Goal: Information Seeking & Learning: Learn about a topic

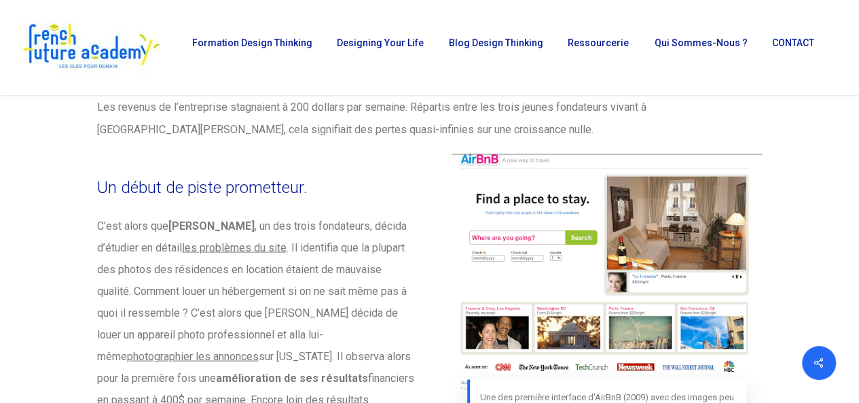
scroll to position [3599, 0]
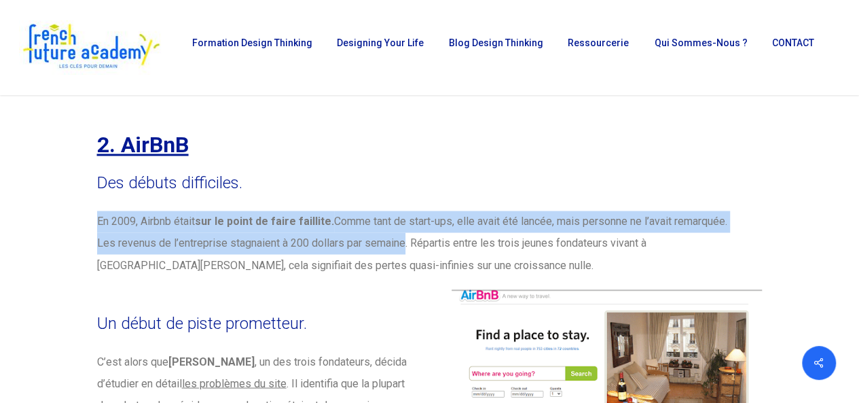
drag, startPoint x: 96, startPoint y: 200, endPoint x: 383, endPoint y: 223, distance: 288.2
click at [403, 229] on div "Des débuts difficiles. En 2009, Airbnb était sur le point de faire faillite. Co…" at bounding box center [429, 224] width 679 height 115
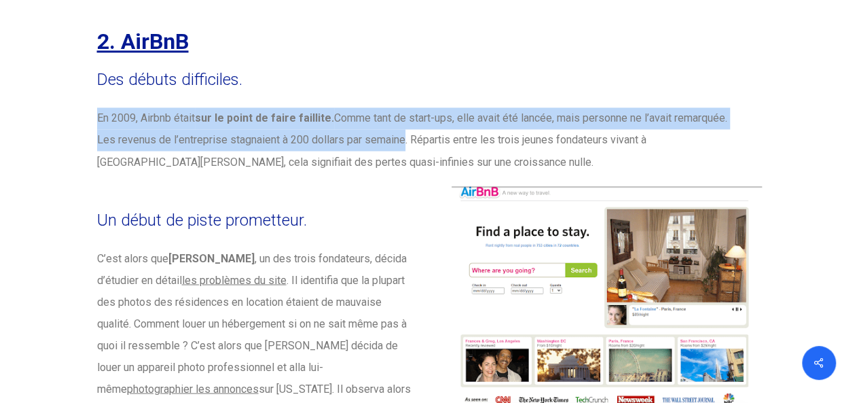
scroll to position [3803, 0]
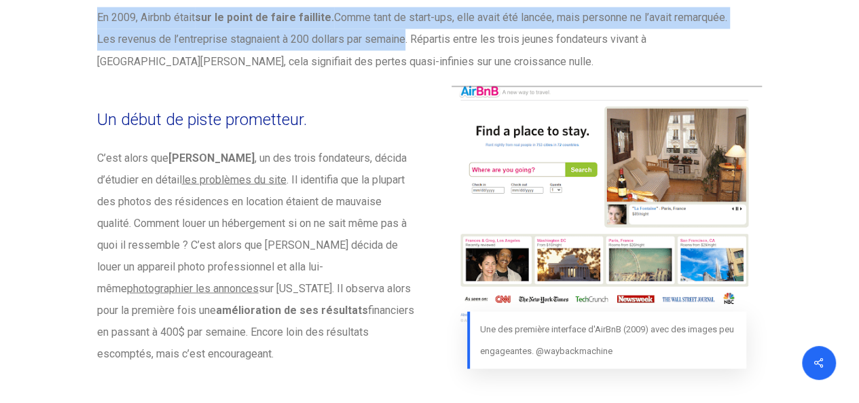
click at [645, 144] on img at bounding box center [607, 207] width 310 height 242
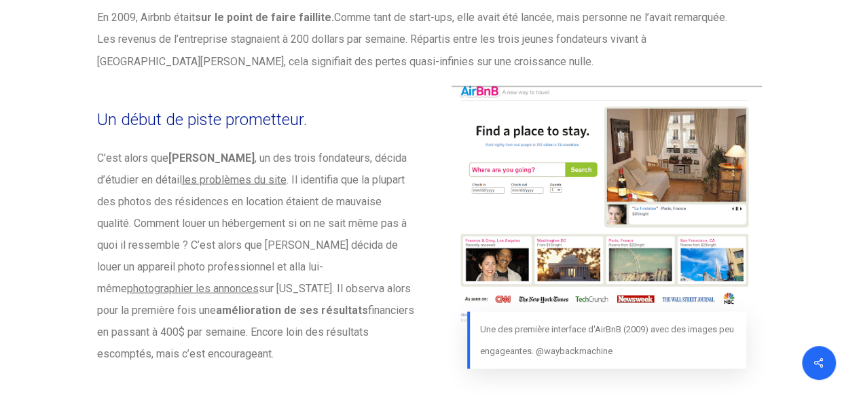
drag, startPoint x: 673, startPoint y: 142, endPoint x: 848, endPoint y: 116, distance: 176.4
click at [663, 135] on img at bounding box center [607, 207] width 310 height 242
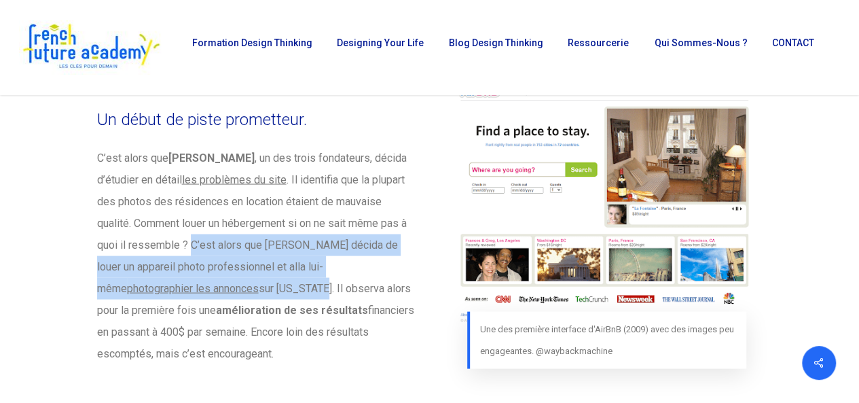
drag, startPoint x: 206, startPoint y: 263, endPoint x: 192, endPoint y: 217, distance: 47.7
click at [192, 217] on p "C’est alors que Joe Gebbia , un des trois fondateurs, décida d’étudier en détai…" at bounding box center [257, 255] width 321 height 217
copy p "C’est alors que Gebbia décida de louer un appareil photo professionnel et alla …"
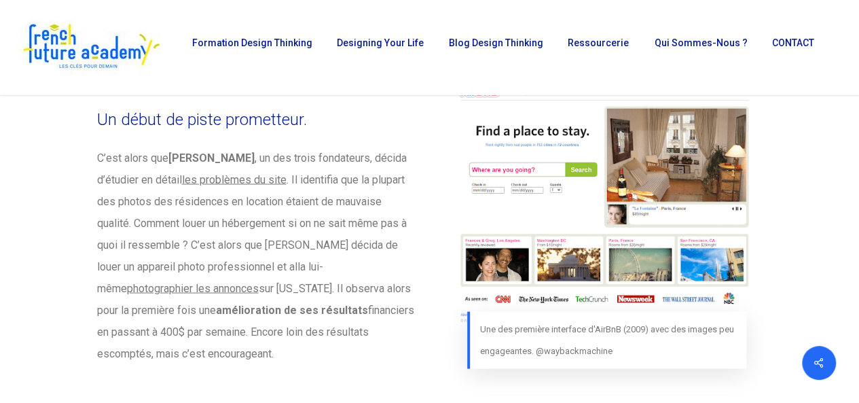
click at [316, 330] on p "C’est alors que Joe Gebbia , un des trois fondateurs, décida d’étudier en détai…" at bounding box center [257, 255] width 321 height 217
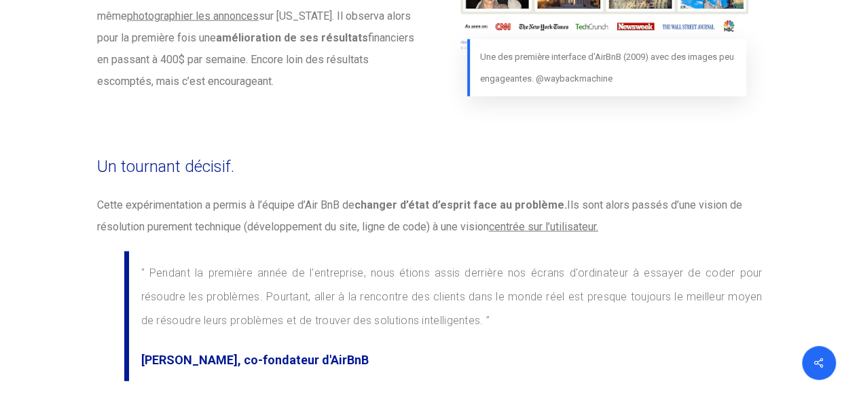
scroll to position [4143, 0]
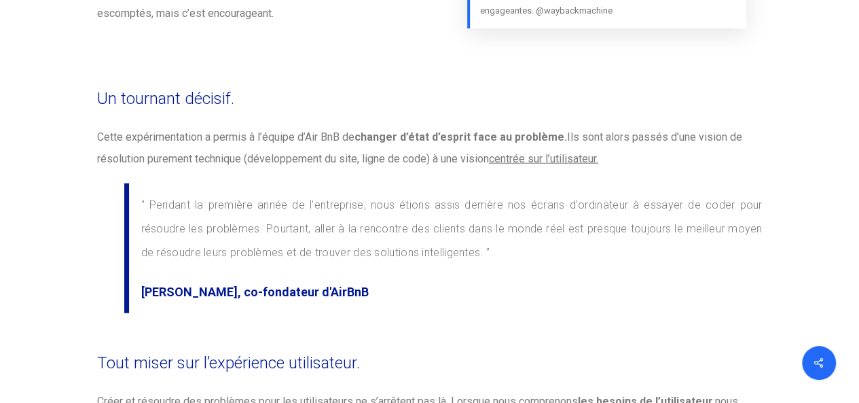
click at [615, 136] on p "Cette expérimentation a permis à l’équipe d’Air BnB de changer d’état d’esprit …" at bounding box center [419, 147] width 645 height 43
drag, startPoint x: 492, startPoint y: 236, endPoint x: 599, endPoint y: 181, distance: 120.6
click at [494, 230] on p "" Pendant la première année de l'entreprise, nous étions assis derrière nos écr…" at bounding box center [451, 237] width 621 height 88
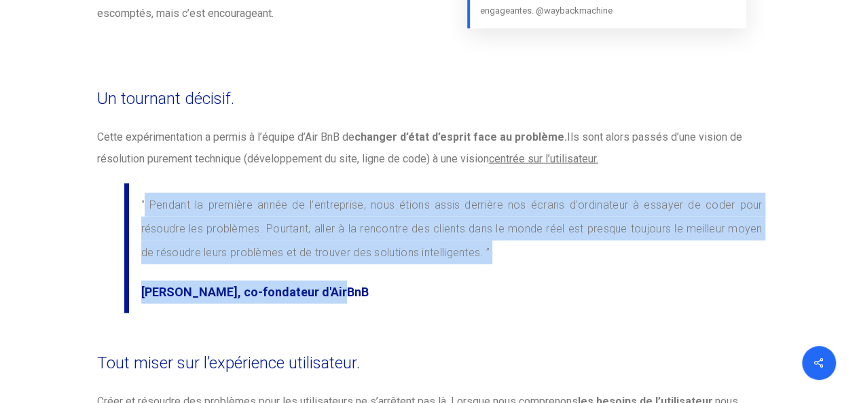
drag, startPoint x: 367, startPoint y: 279, endPoint x: 147, endPoint y: 180, distance: 241.3
click at [135, 183] on blockquote "" Pendant la première année de l'entreprise, nous étions assis derrière nos écr…" at bounding box center [443, 248] width 638 height 130
copy blockquote "" Pendant la première année de l'entreprise, nous étions assis derrière nos écr…"
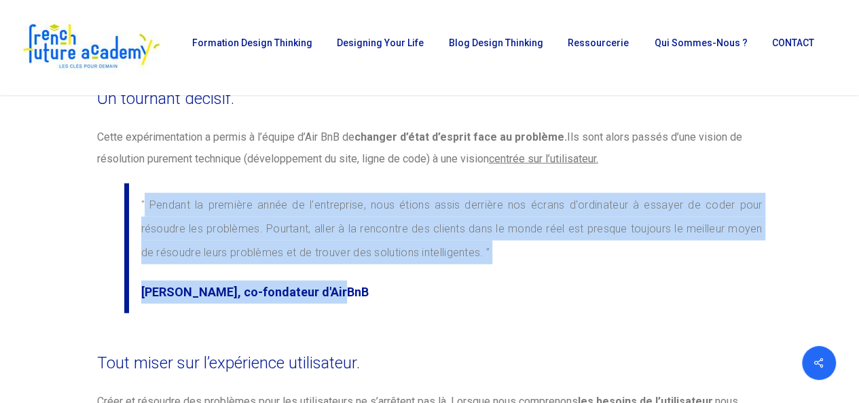
scroll to position [4075, 0]
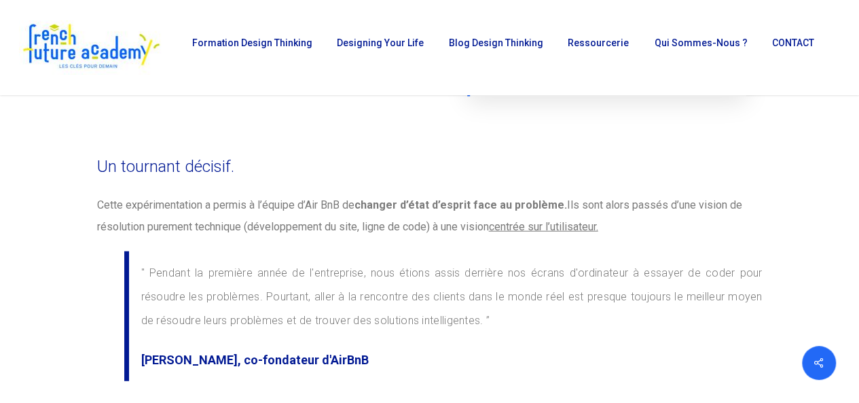
click at [367, 202] on p "Cette expérimentation a permis à l’équipe d’Air BnB de changer d’état d’esprit …" at bounding box center [419, 215] width 645 height 43
drag, startPoint x: 622, startPoint y: 206, endPoint x: 582, endPoint y: 207, distance: 40.1
click at [581, 207] on p "Cette expérimentation a permis à l’équipe d’Air BnB de changer d’état d’esprit …" at bounding box center [419, 215] width 645 height 43
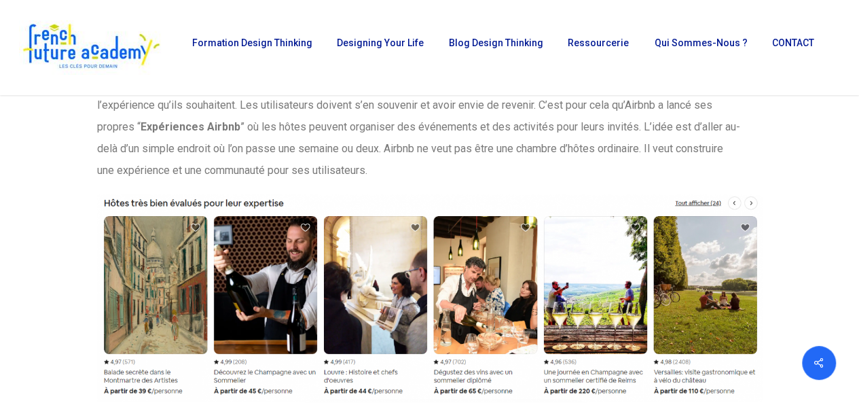
scroll to position [4414, 0]
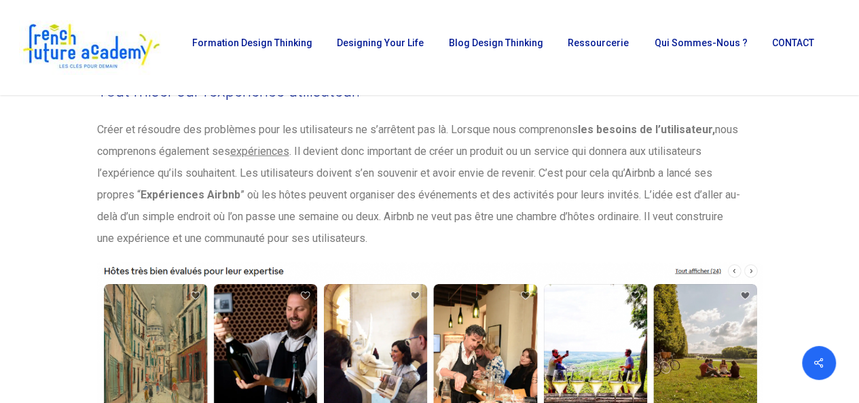
click at [499, 219] on p "Créer et résoudre des problèmes pour les utilisateurs ne s’arrêtent pas là. Lor…" at bounding box center [419, 184] width 645 height 130
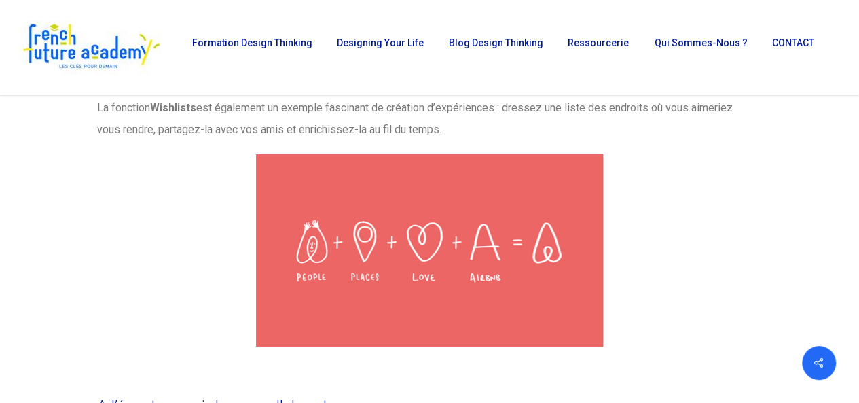
scroll to position [4890, 0]
